Goal: Task Accomplishment & Management: Use online tool/utility

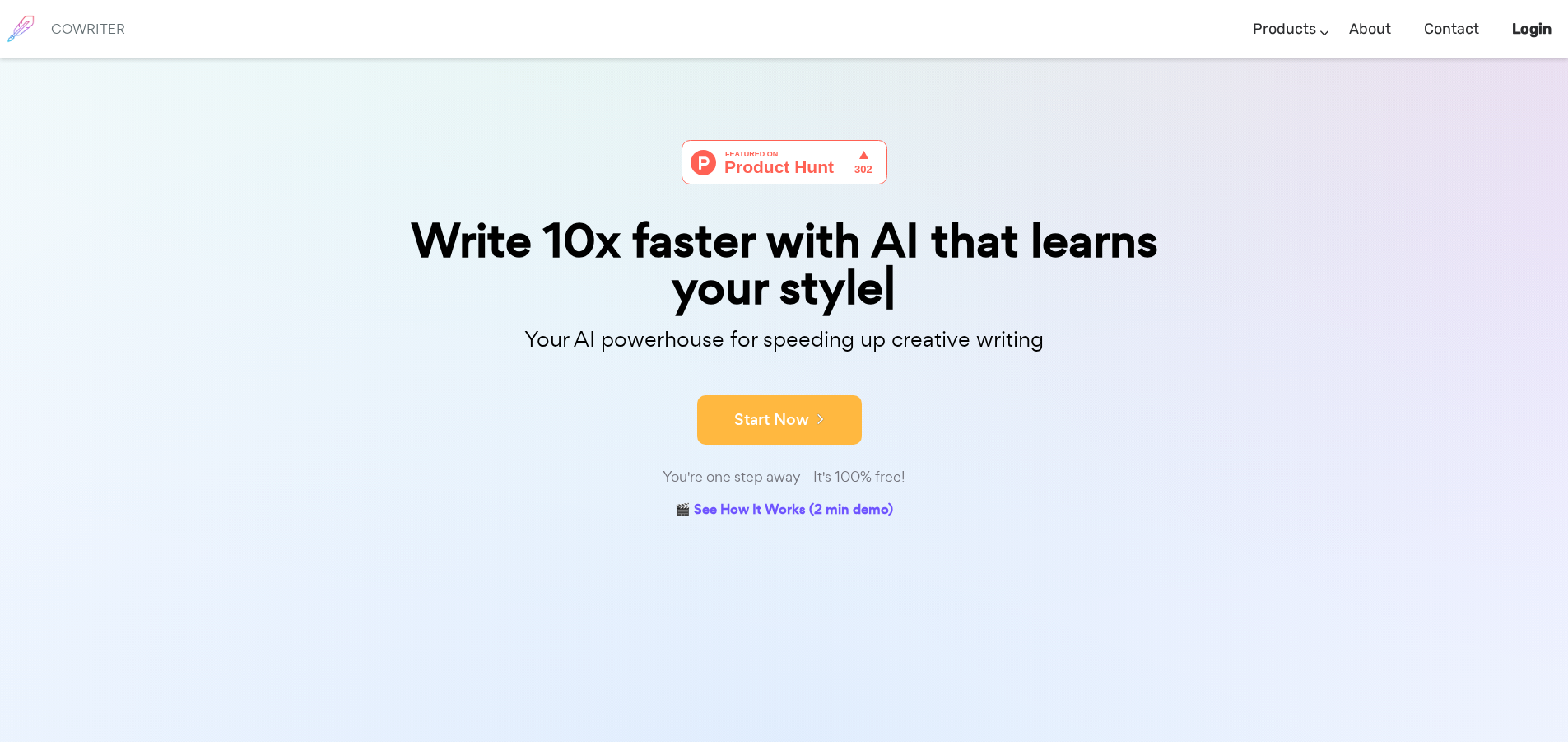
click at [819, 427] on button "Start Now" at bounding box center [779, 419] width 164 height 49
click at [851, 395] on button "Start Now" at bounding box center [779, 419] width 164 height 49
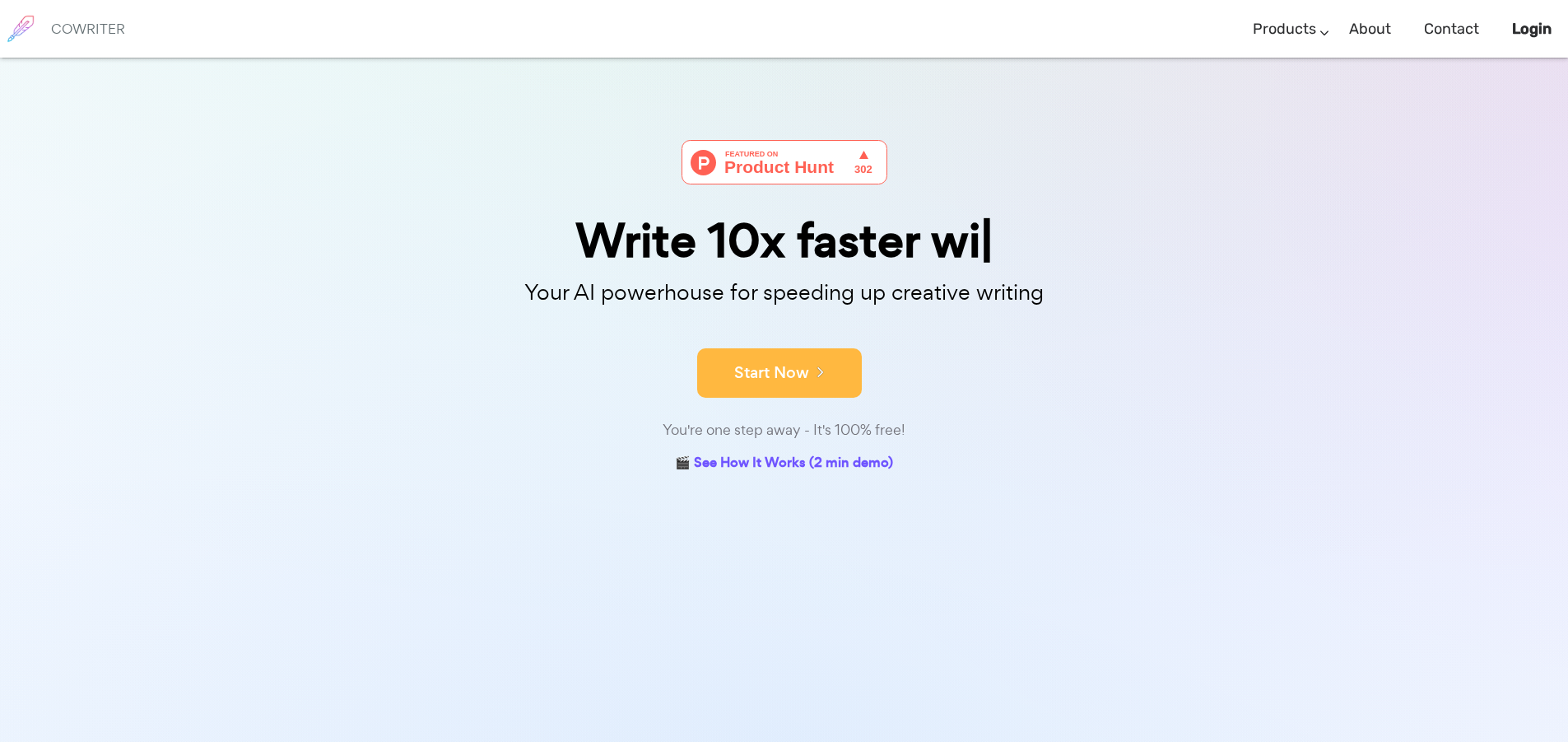
click at [837, 385] on button "Start Now" at bounding box center [779, 373] width 164 height 49
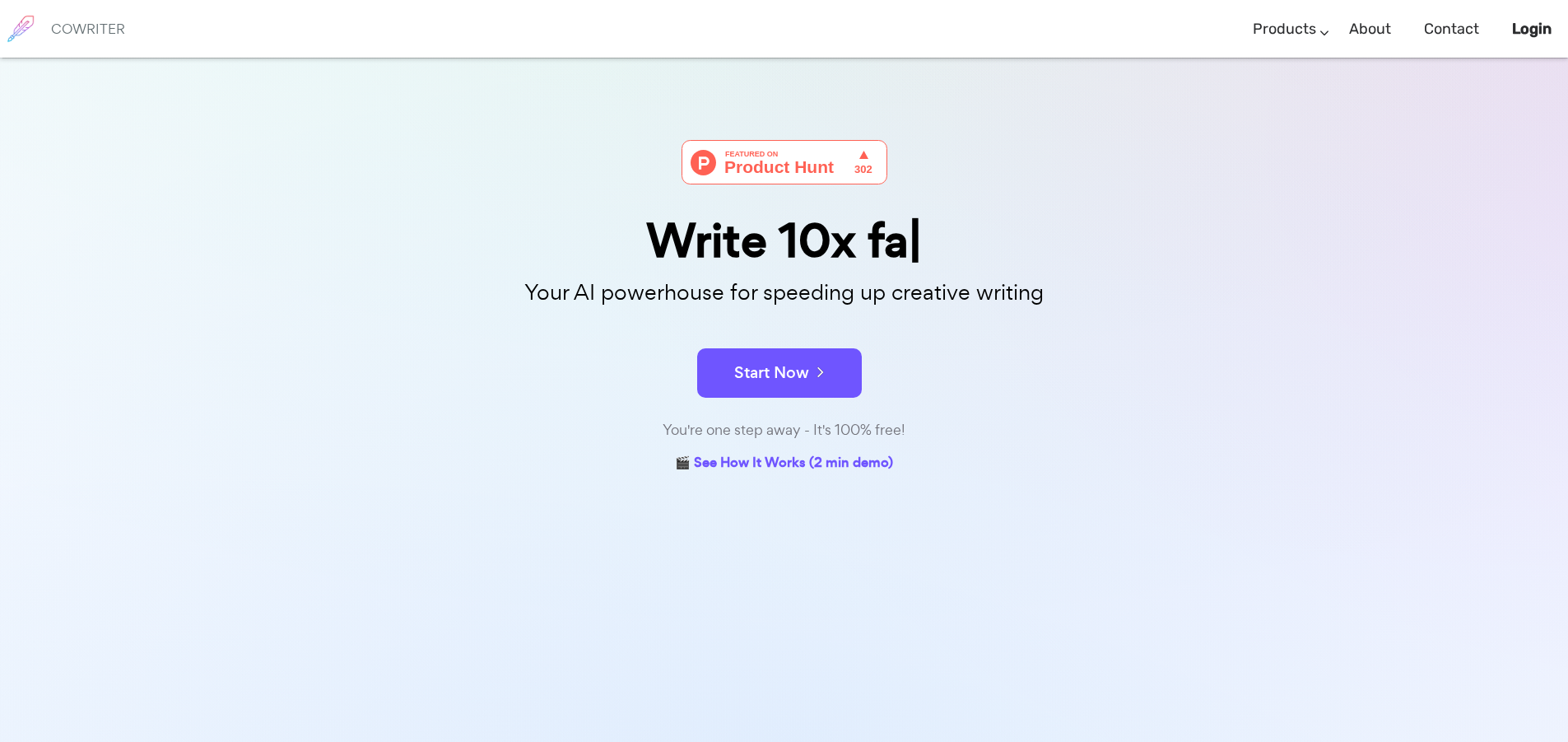
click at [837, 385] on button "Start Now" at bounding box center [779, 373] width 164 height 49
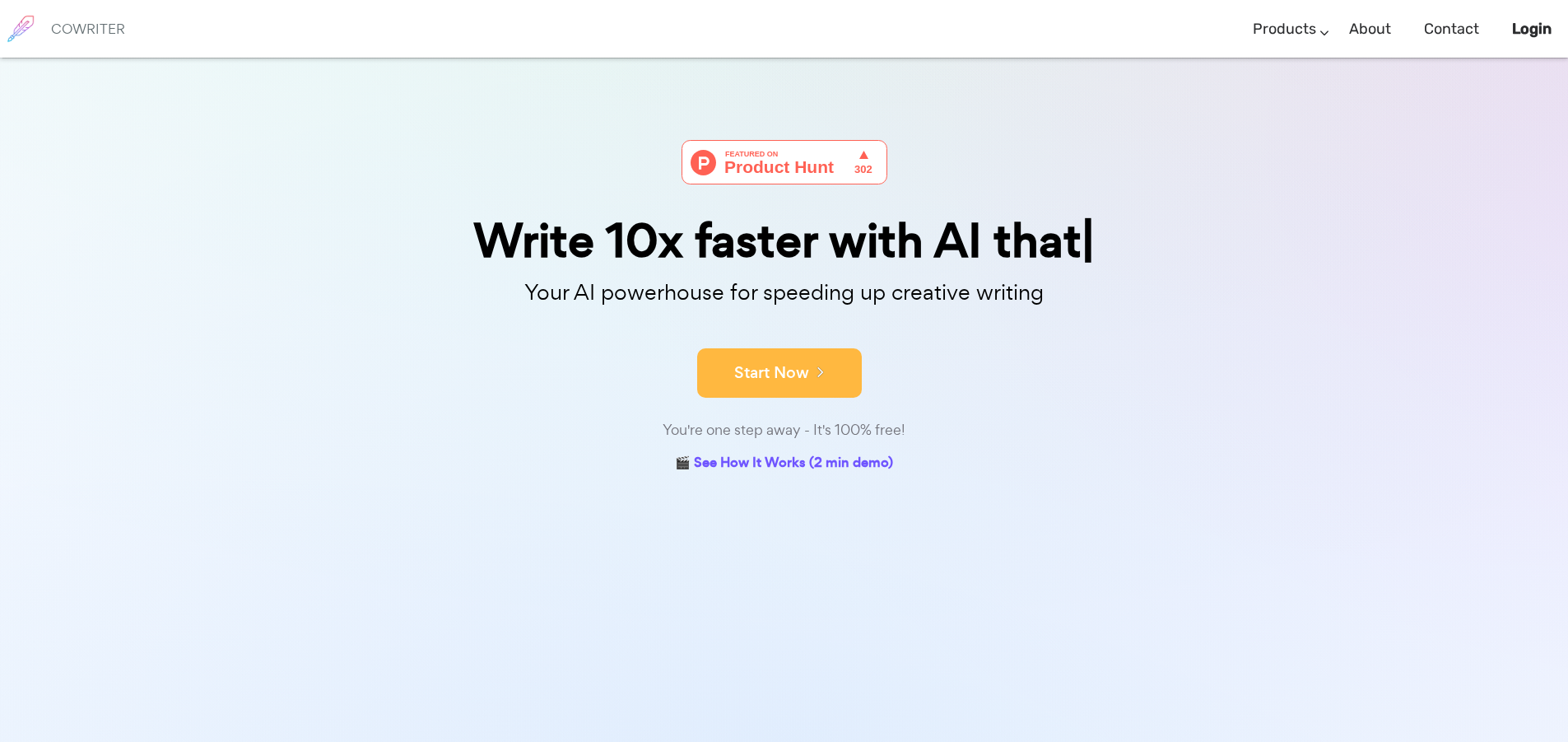
click at [773, 371] on button "Start Now" at bounding box center [779, 373] width 164 height 49
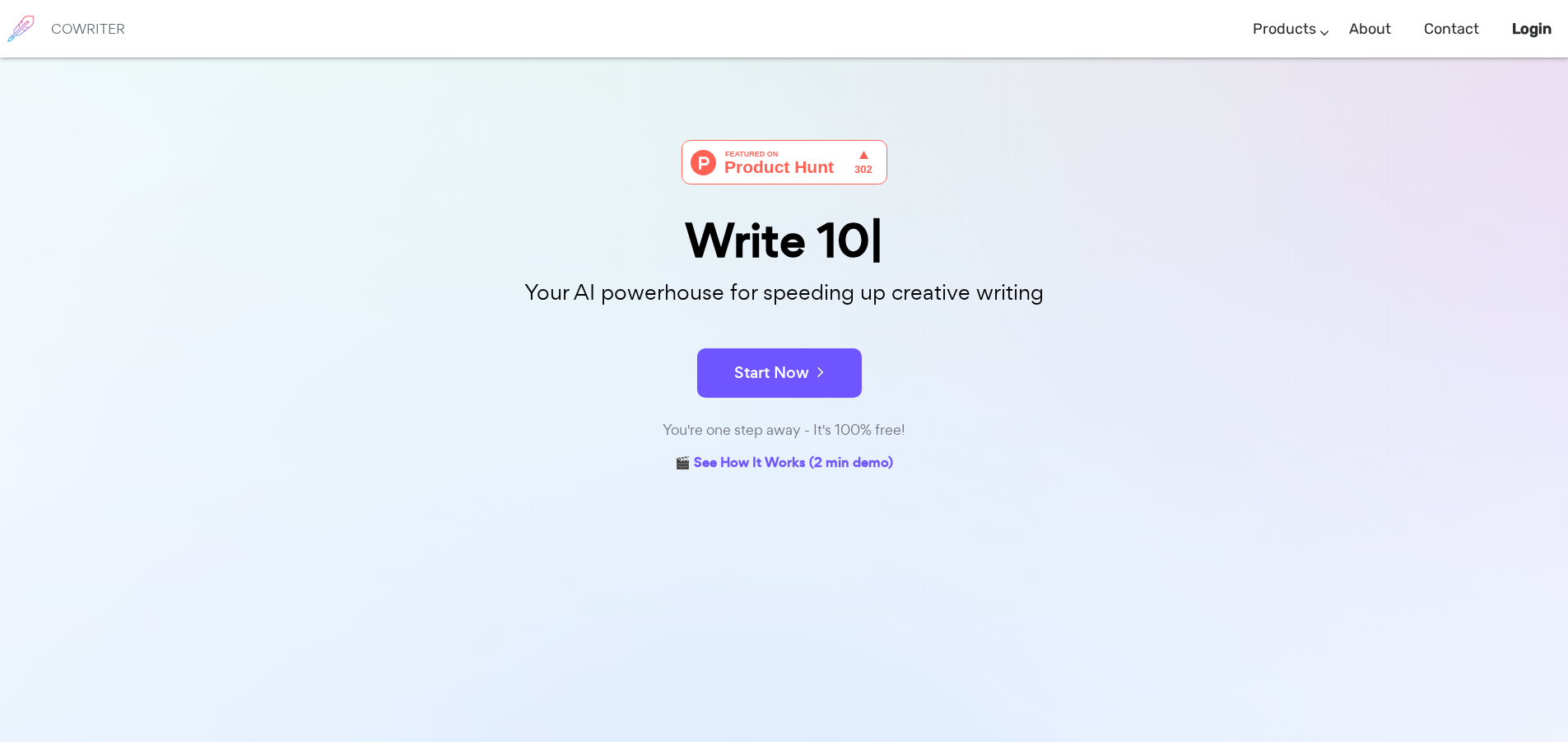
click at [775, 370] on button "Start Now" at bounding box center [779, 373] width 164 height 49
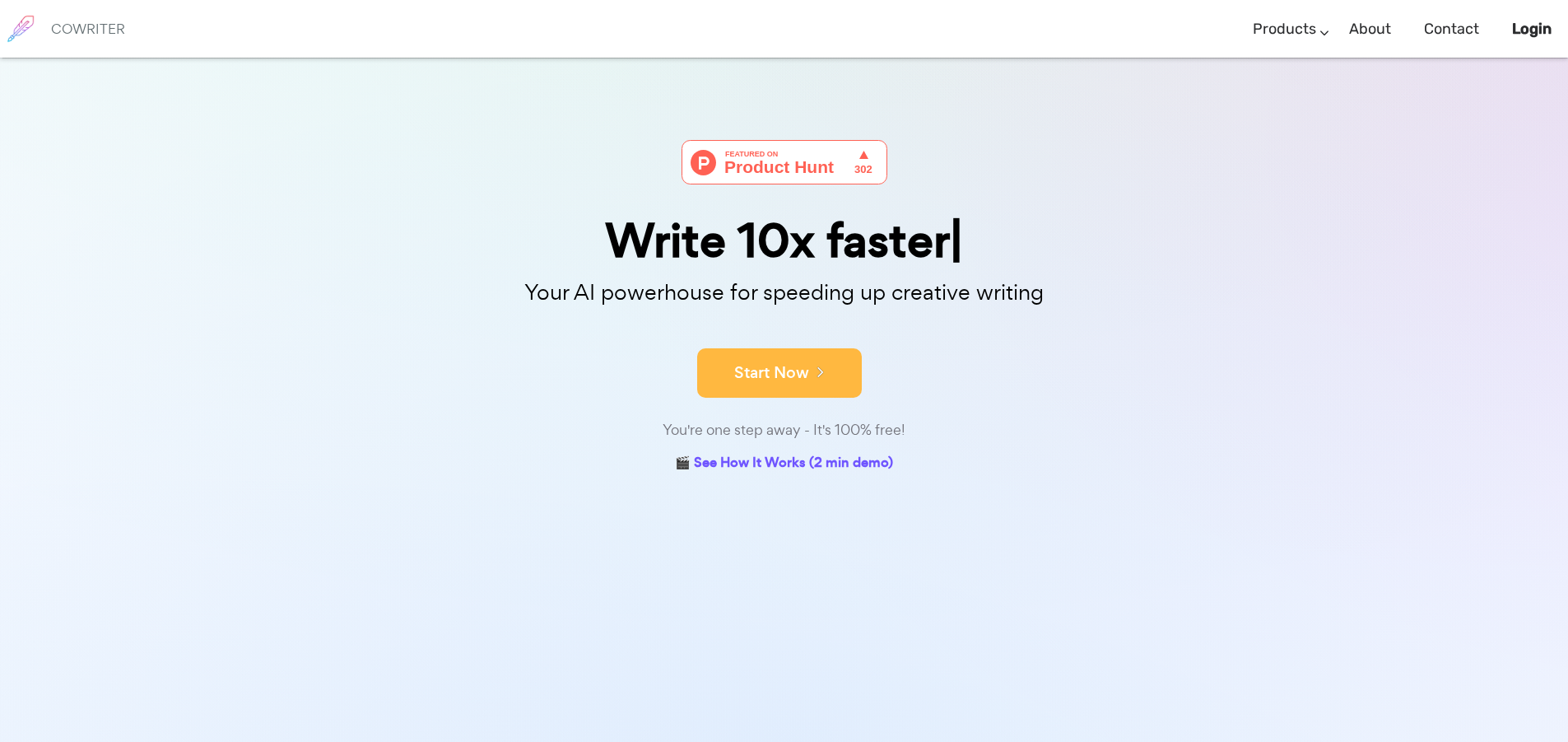
click at [797, 378] on button "Start Now" at bounding box center [779, 373] width 164 height 49
